Goal: Check status: Check status

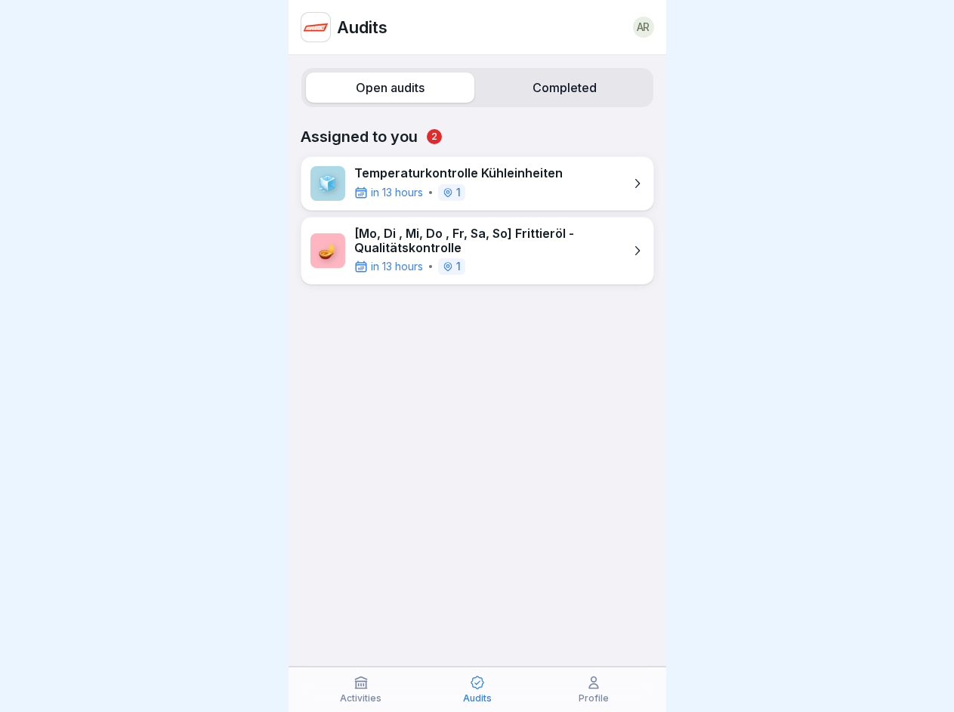
click at [387, 88] on label "Open audits" at bounding box center [390, 87] width 168 height 30
click at [554, 88] on label "Completed" at bounding box center [564, 87] width 168 height 30
click at [361, 689] on icon at bounding box center [360, 682] width 15 height 15
click at [477, 689] on icon at bounding box center [477, 682] width 15 height 15
click at [594, 689] on icon at bounding box center [593, 682] width 15 height 15
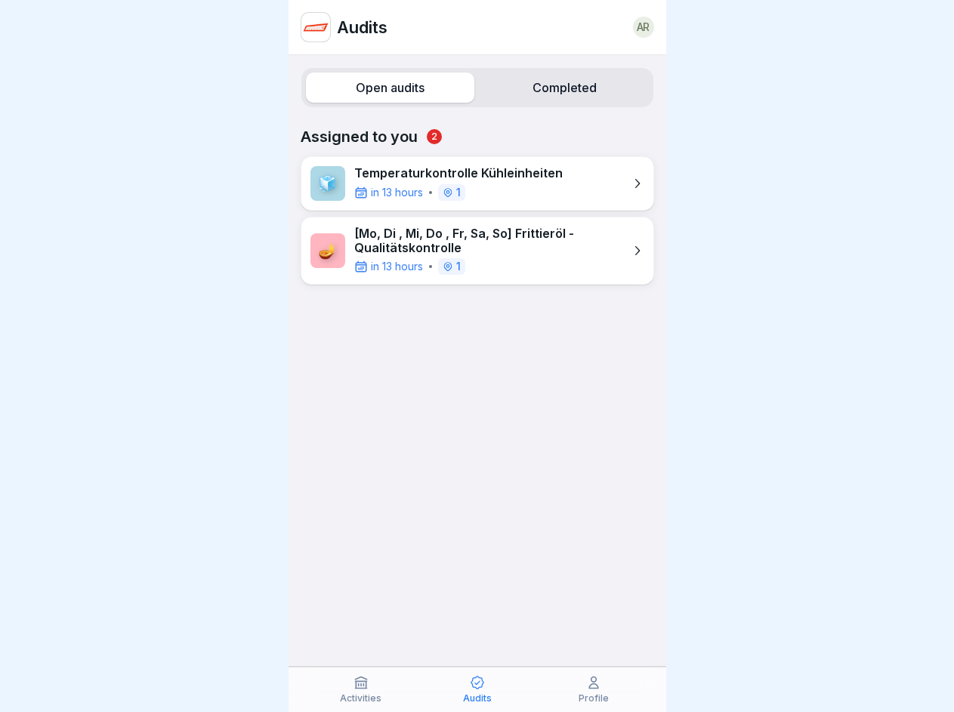
click at [387, 88] on label "Open audits" at bounding box center [390, 87] width 168 height 30
click at [554, 88] on label "Completed" at bounding box center [564, 87] width 168 height 30
click at [361, 689] on icon at bounding box center [360, 682] width 15 height 15
click at [477, 689] on icon at bounding box center [477, 682] width 15 height 15
click at [594, 689] on icon at bounding box center [593, 682] width 15 height 15
